Goal: Information Seeking & Learning: Learn about a topic

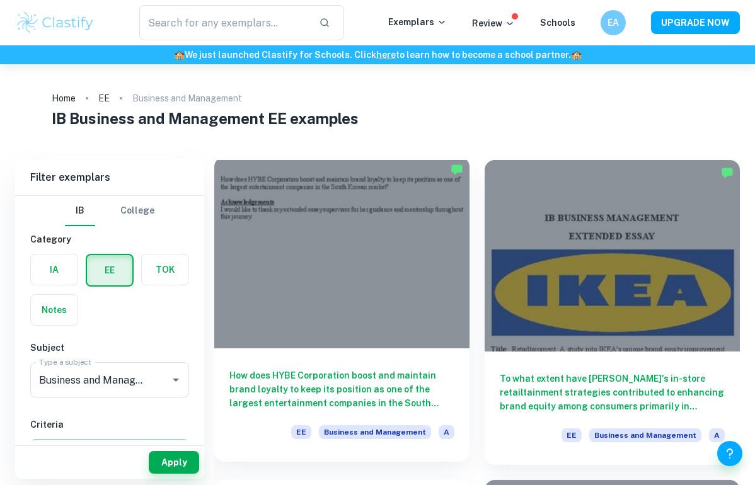
click at [311, 382] on h6 "How does HYBE Corporation boost and maintain brand loyalty to keep its position…" at bounding box center [341, 390] width 225 height 42
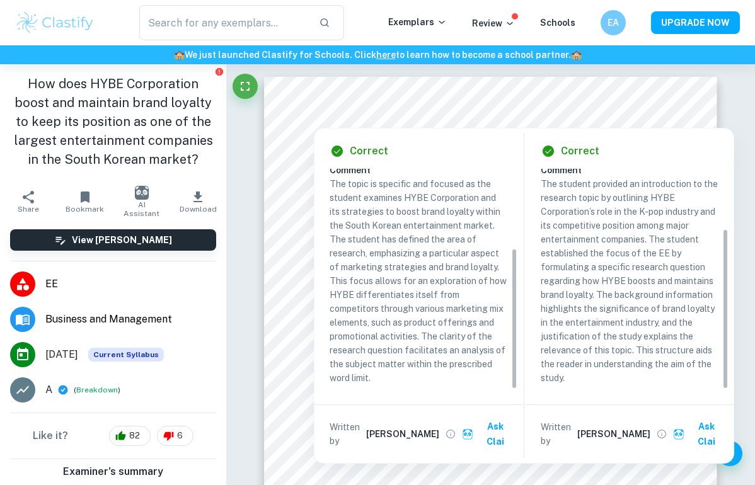
scroll to position [81, 0]
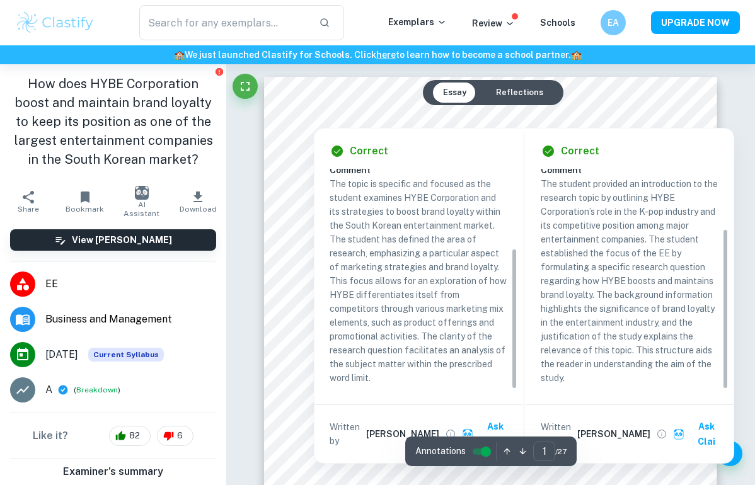
click at [452, 86] on button "Essay" at bounding box center [454, 93] width 43 height 20
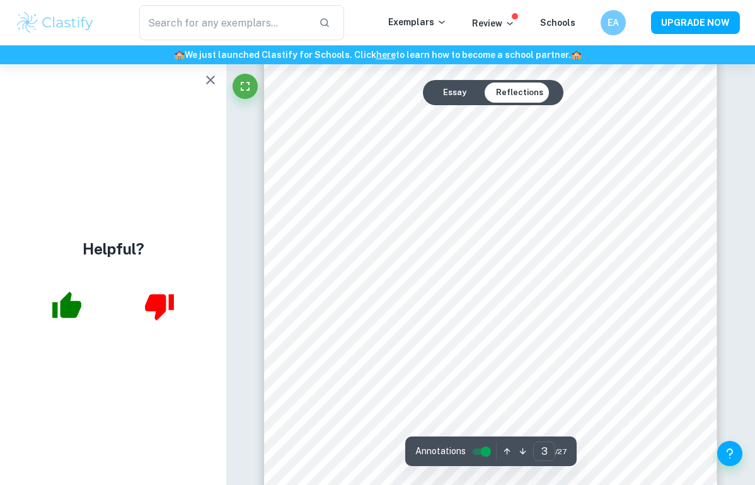
scroll to position [1529, 1]
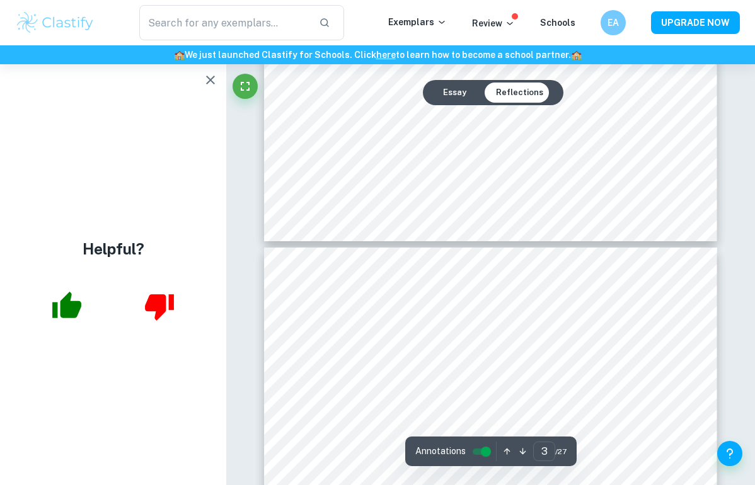
type input "4"
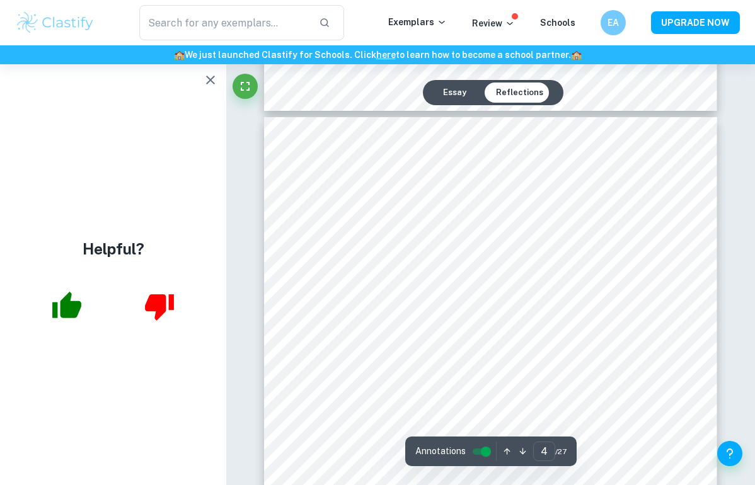
scroll to position [2013, 0]
